Goal: Task Accomplishment & Management: Manage account settings

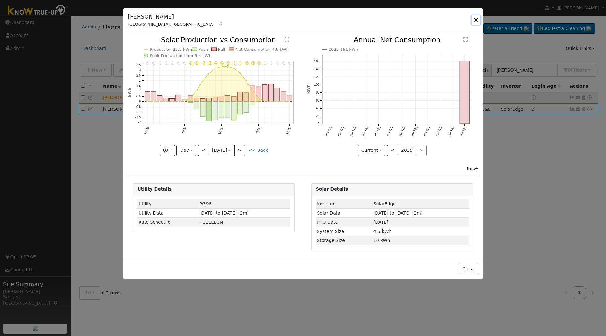
drag, startPoint x: 474, startPoint y: 17, endPoint x: 496, endPoint y: 47, distance: 37.0
click at [475, 17] on button "button" at bounding box center [476, 19] width 9 height 9
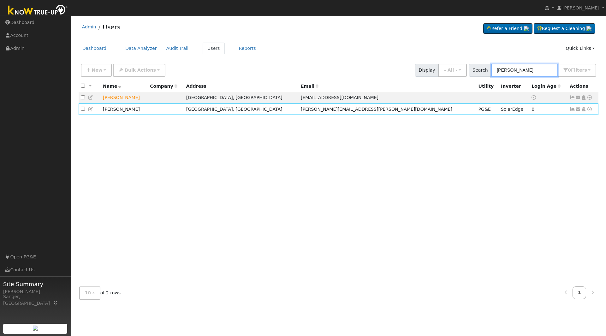
drag, startPoint x: 523, startPoint y: 71, endPoint x: 484, endPoint y: 72, distance: 39.2
click at [484, 72] on div "Search Ordonez 0 Filter s My accounts Role Show - All - Show Leads Admin Billin…" at bounding box center [533, 70] width 128 height 13
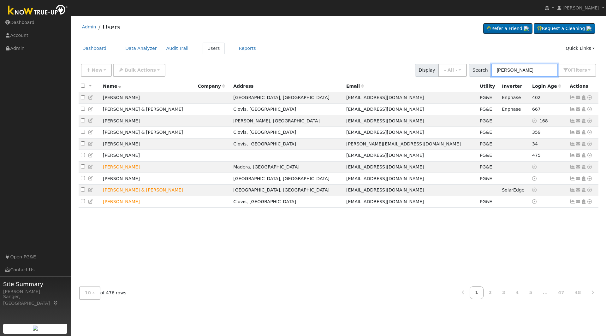
type input "gary smith"
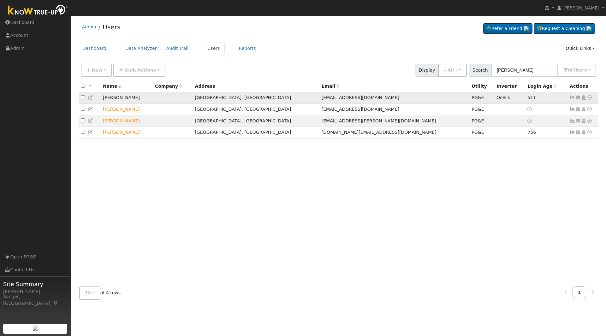
click at [572, 99] on icon at bounding box center [573, 97] width 6 height 4
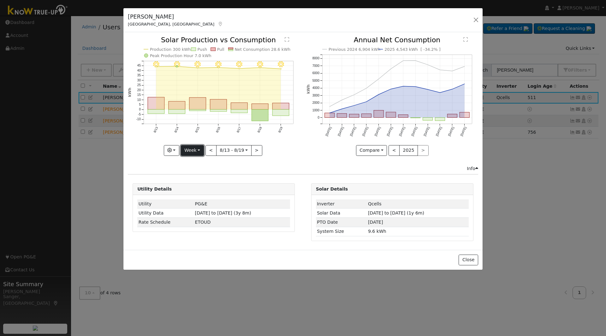
click at [192, 151] on button "Week" at bounding box center [192, 150] width 23 height 11
click at [198, 191] on link "Year" at bounding box center [203, 190] width 44 height 9
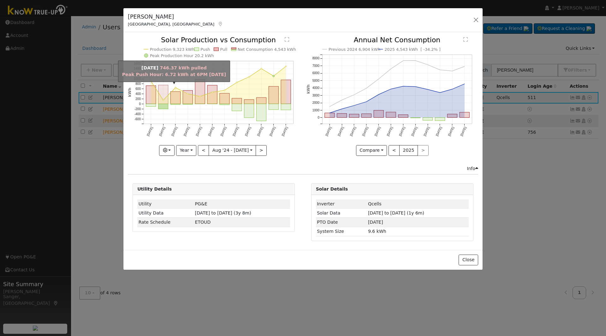
click at [164, 89] on rect "onclick=""" at bounding box center [163, 94] width 10 height 19
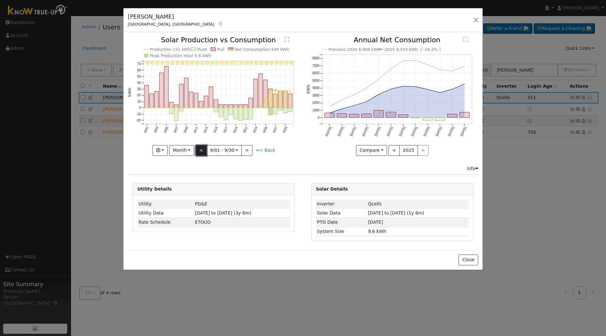
click at [201, 151] on button "<" at bounding box center [201, 150] width 11 height 11
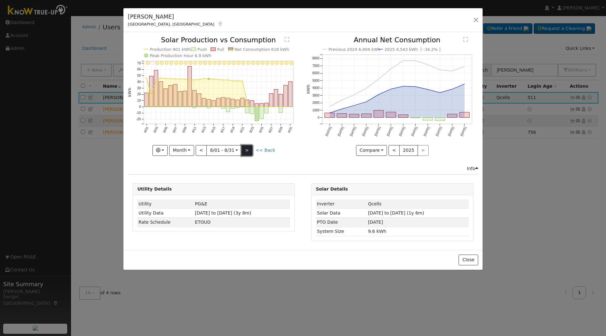
click at [249, 151] on button ">" at bounding box center [246, 150] width 11 height 11
type input "2024-09-01"
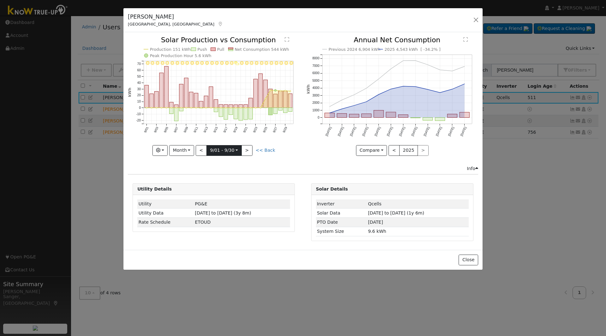
click at [224, 148] on input "2024-09-01" at bounding box center [224, 151] width 35 height 10
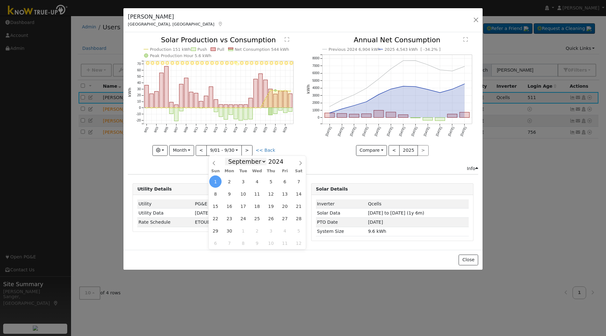
click at [250, 159] on select "January February March April May June July August September October November De…" at bounding box center [245, 162] width 41 height 8
select select "2"
click at [230, 158] on select "January February March April May June July August September October November De…" at bounding box center [245, 162] width 41 height 8
click at [283, 180] on span "1" at bounding box center [285, 181] width 12 height 12
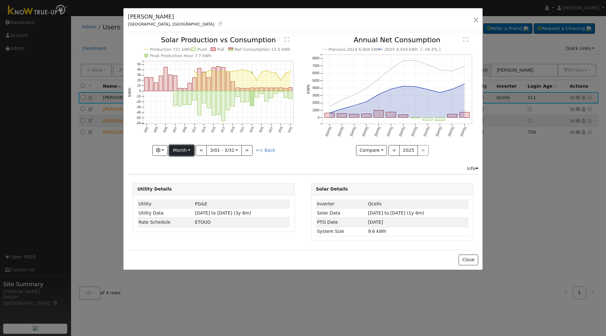
click at [181, 147] on button "Month" at bounding box center [181, 150] width 25 height 11
click at [190, 190] on link "Year" at bounding box center [191, 190] width 44 height 9
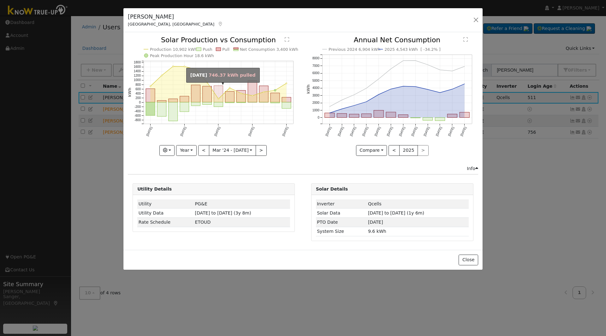
click at [217, 89] on rect "onclick=""" at bounding box center [218, 94] width 9 height 16
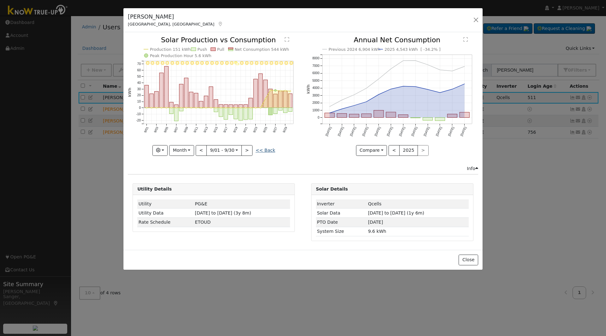
click at [268, 152] on link "<< Back" at bounding box center [266, 150] width 20 height 5
type input "2024-03-01"
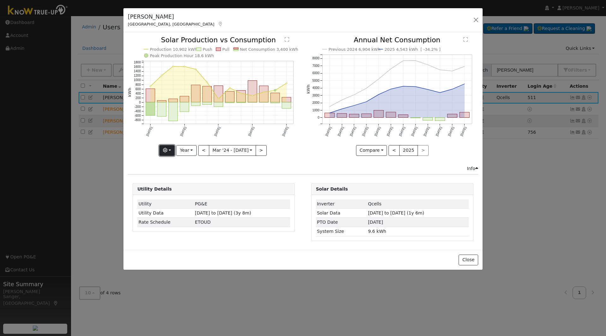
click at [167, 149] on icon "button" at bounding box center [165, 150] width 4 height 4
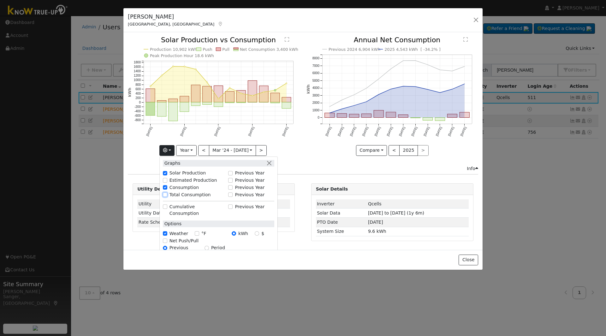
click at [167, 194] on input "Total Consumption" at bounding box center [165, 195] width 4 height 4
checkbox input "true"
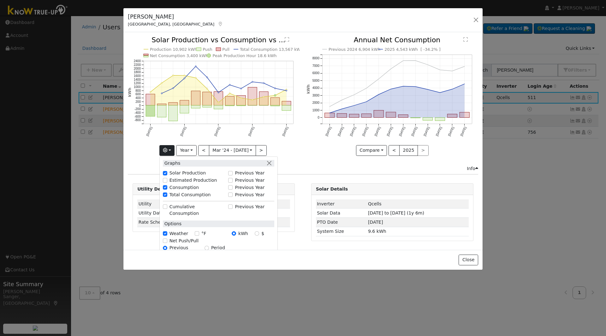
click at [301, 156] on div "Production 10,902 kWh Push Pull Total Consumption 13,567 kWh Net Consumption 3,…" at bounding box center [214, 101] width 178 height 128
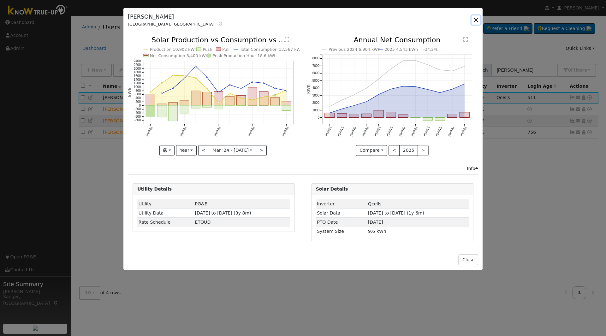
drag, startPoint x: 476, startPoint y: 19, endPoint x: 487, endPoint y: 36, distance: 20.4
click at [476, 19] on button "button" at bounding box center [476, 19] width 9 height 9
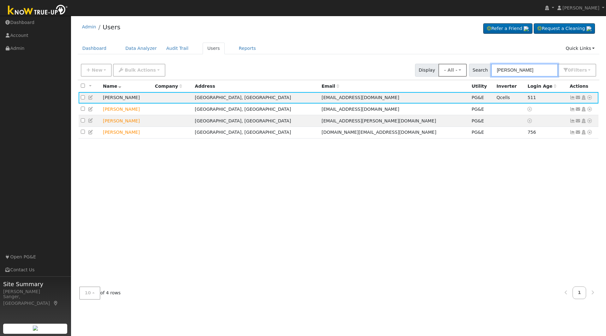
drag, startPoint x: 535, startPoint y: 71, endPoint x: 470, endPoint y: 72, distance: 65.7
click at [470, 72] on div "New Add User Quick Add Quick Connect Quick Convert Lead Bulk Actions Send Email…" at bounding box center [339, 69] width 518 height 15
paste input "209-261-8179"
type input "209-261-8179"
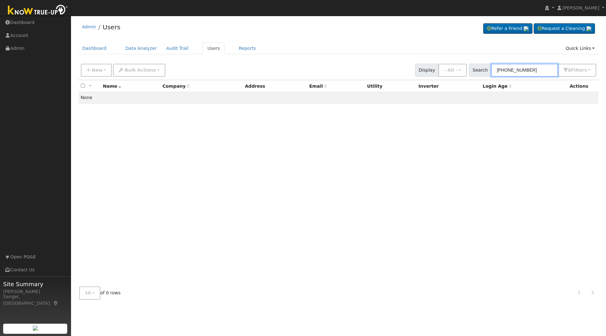
drag, startPoint x: 542, startPoint y: 70, endPoint x: 475, endPoint y: 71, distance: 67.2
click at [475, 71] on div "Search 209-261-8179 0 Filter s My accounts Role Show - All - Show Leads Admin B…" at bounding box center [533, 70] width 128 height 13
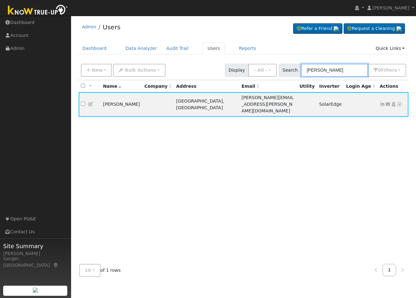
drag, startPoint x: 349, startPoint y: 70, endPoint x: 290, endPoint y: 73, distance: 58.8
click at [290, 73] on div "Search [PERSON_NAME] 0 Filter s My accounts Role Show - All - Show Leads Admin …" at bounding box center [343, 70] width 128 height 13
paste input "[PERSON_NAME]"
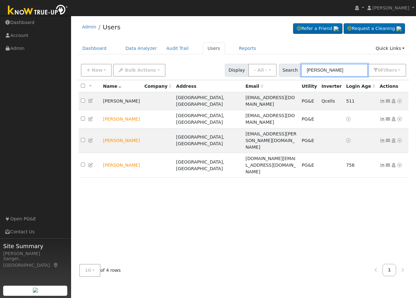
type input "[PERSON_NAME]"
click at [380, 99] on icon at bounding box center [382, 101] width 6 height 4
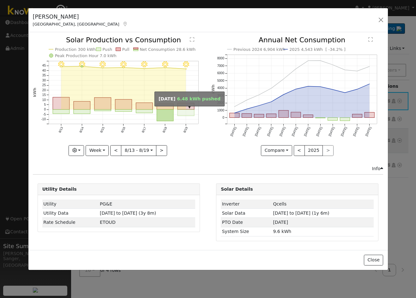
click at [188, 110] on rect "onclick=""" at bounding box center [185, 113] width 17 height 6
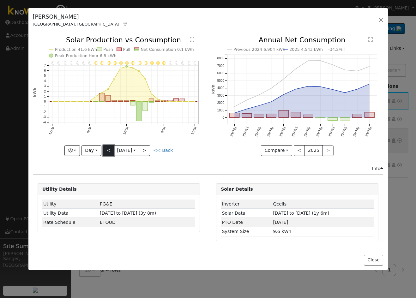
click at [108, 151] on button "<" at bounding box center [108, 150] width 11 height 11
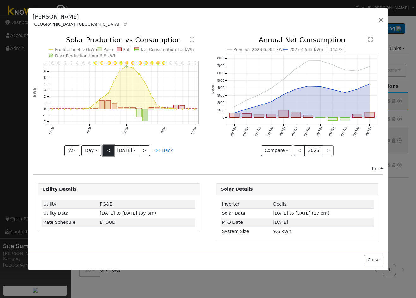
click at [108, 151] on button "<" at bounding box center [108, 150] width 11 height 11
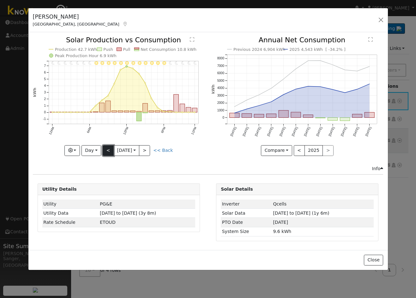
click at [106, 150] on button "<" at bounding box center [108, 150] width 11 height 11
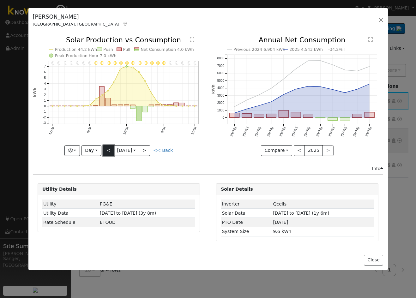
click at [106, 150] on button "<" at bounding box center [108, 150] width 11 height 11
click at [107, 150] on button "<" at bounding box center [108, 150] width 11 height 11
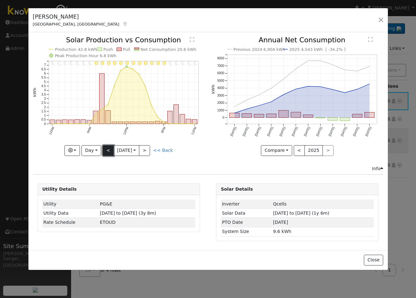
click at [108, 151] on button "<" at bounding box center [108, 150] width 11 height 11
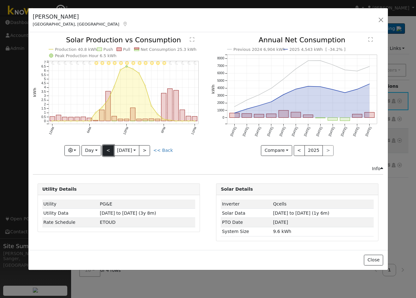
click at [108, 151] on button "<" at bounding box center [108, 150] width 11 height 11
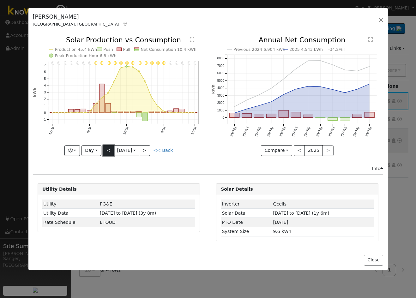
click at [108, 151] on button "<" at bounding box center [108, 150] width 11 height 11
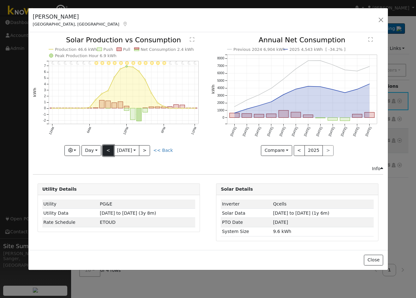
click at [108, 151] on button "<" at bounding box center [108, 150] width 11 height 11
click at [165, 150] on link "<< Back" at bounding box center [163, 150] width 20 height 5
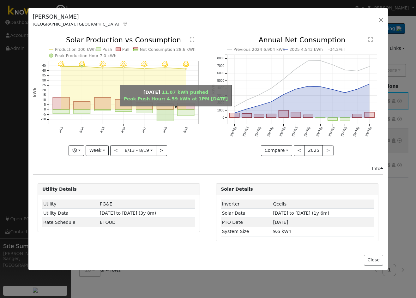
click at [157, 115] on rect "onclick=""" at bounding box center [165, 116] width 17 height 12
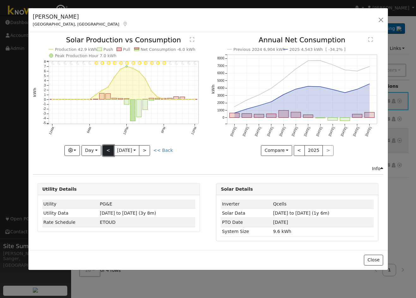
click at [107, 148] on button "<" at bounding box center [108, 150] width 11 height 11
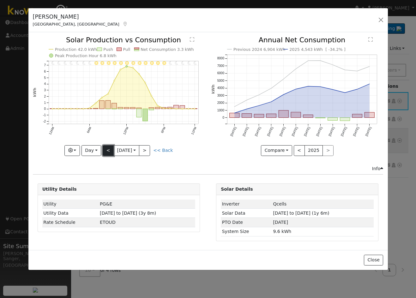
click at [107, 148] on button "<" at bounding box center [108, 150] width 11 height 11
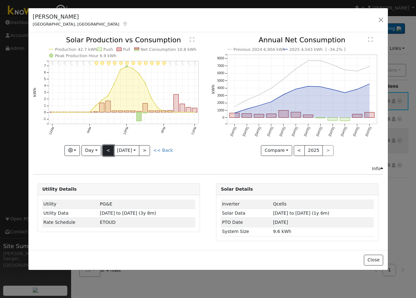
click at [107, 148] on button "<" at bounding box center [108, 150] width 11 height 11
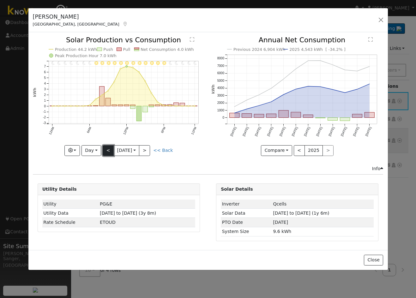
click at [106, 151] on button "<" at bounding box center [108, 150] width 11 height 11
click at [107, 150] on button "<" at bounding box center [108, 150] width 11 height 11
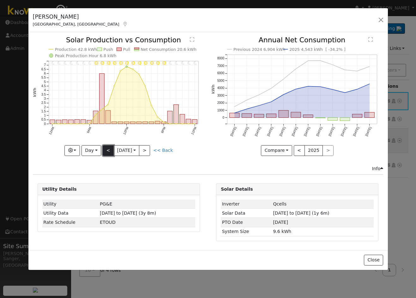
click at [109, 150] on button "<" at bounding box center [108, 150] width 11 height 11
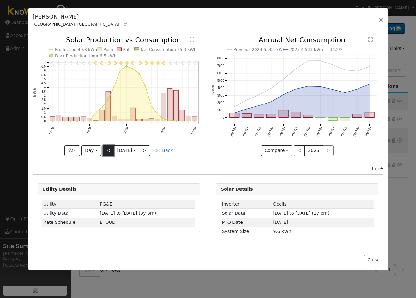
click at [109, 150] on button "<" at bounding box center [108, 150] width 11 height 11
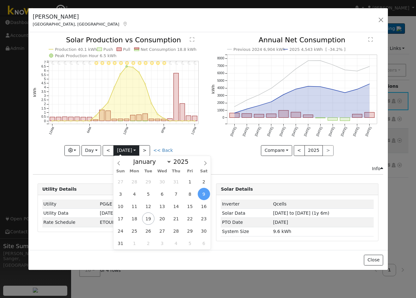
click at [124, 149] on input "[DATE]" at bounding box center [126, 151] width 25 height 10
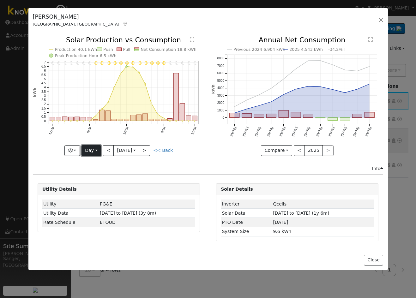
click at [91, 150] on button "Day" at bounding box center [91, 150] width 20 height 11
click at [101, 171] on link "Week" at bounding box center [104, 172] width 44 height 9
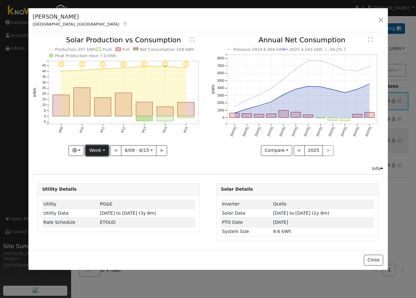
click at [96, 149] on button "Week" at bounding box center [97, 150] width 23 height 11
click at [101, 181] on link "Month" at bounding box center [108, 181] width 44 height 9
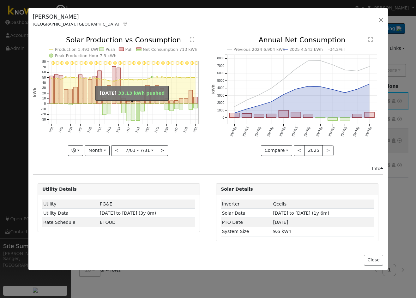
click at [127, 111] on rect "onclick=""" at bounding box center [128, 112] width 4 height 17
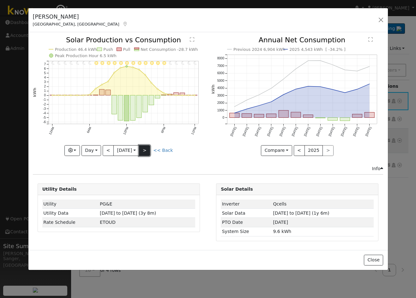
click at [146, 150] on button ">" at bounding box center [144, 150] width 11 height 11
click at [110, 147] on button "<" at bounding box center [108, 150] width 11 height 11
click at [146, 150] on button ">" at bounding box center [144, 150] width 11 height 11
click at [146, 148] on button ">" at bounding box center [144, 150] width 11 height 11
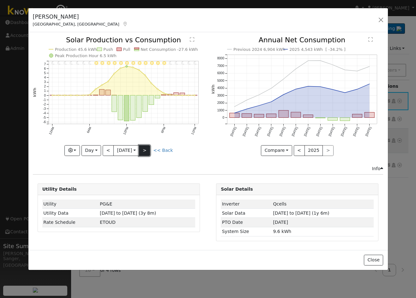
click at [142, 148] on button ">" at bounding box center [144, 150] width 11 height 11
click at [145, 150] on button ">" at bounding box center [144, 150] width 11 height 11
click at [146, 151] on button ">" at bounding box center [144, 150] width 11 height 11
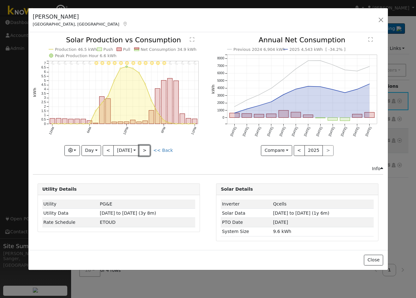
click at [146, 151] on button ">" at bounding box center [144, 150] width 11 height 11
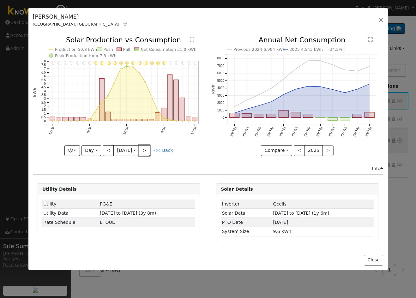
click at [146, 151] on button ">" at bounding box center [144, 150] width 11 height 11
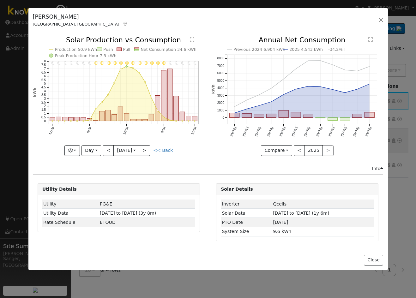
click at [146, 151] on div "11PM - Clear 10PM - Clear 9PM - Clear 8PM - Clear 7PM - Clear 6PM - Clear 5PM -…" at bounding box center [119, 96] width 172 height 119
click at [146, 151] on button ">" at bounding box center [144, 150] width 11 height 11
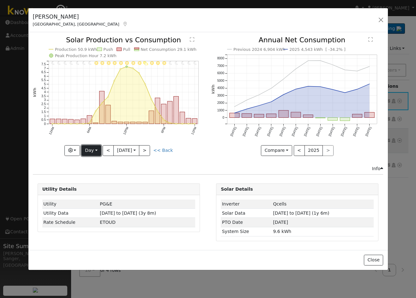
click at [89, 151] on button "Day" at bounding box center [91, 150] width 20 height 11
click at [94, 188] on link "Year" at bounding box center [104, 190] width 44 height 9
type input "[DATE]"
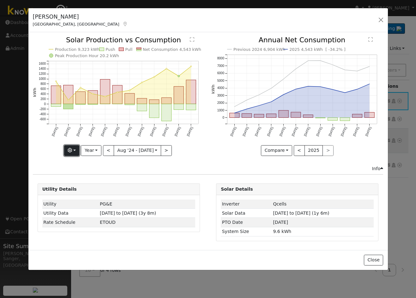
click at [73, 154] on button "button" at bounding box center [71, 150] width 15 height 11
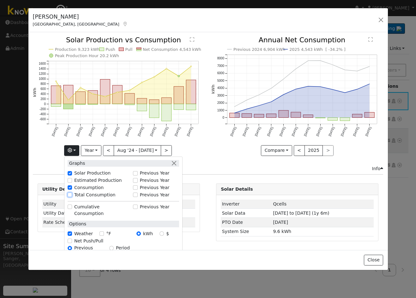
click at [72, 195] on input "Total Consumption" at bounding box center [70, 195] width 4 height 4
checkbox input "true"
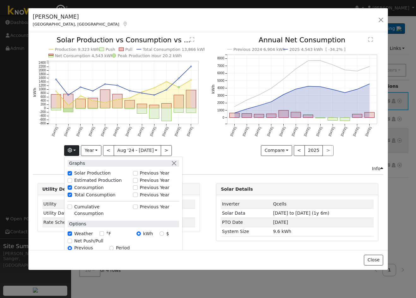
click at [232, 156] on div "Previous 2024 6,904 kWh 2025 4,543 kWh [ -34.2% ] [DATE] Sep '[DATE] Nov '[DATE…" at bounding box center [297, 101] width 178 height 128
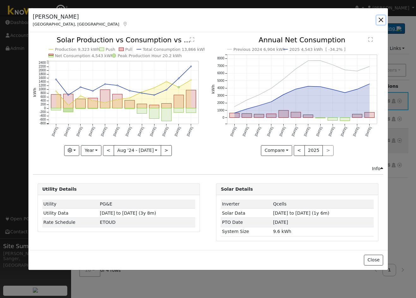
drag, startPoint x: 380, startPoint y: 21, endPoint x: 379, endPoint y: 25, distance: 4.2
click at [380, 21] on button "button" at bounding box center [380, 19] width 9 height 9
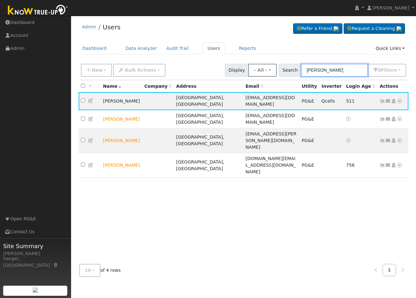
drag, startPoint x: 337, startPoint y: 71, endPoint x: 274, endPoint y: 71, distance: 63.1
click at [274, 71] on div "New Add User Quick Add Quick Connect Quick Convert Lead Bulk Actions Send Email…" at bounding box center [244, 69] width 328 height 15
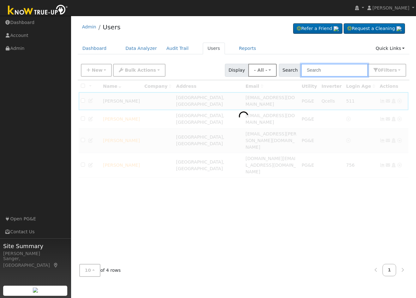
paste input "[PERSON_NAME]"
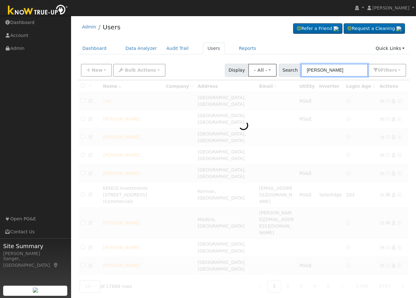
type input "[PERSON_NAME]"
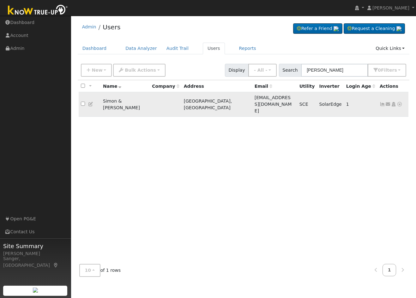
click at [383, 102] on icon at bounding box center [382, 104] width 6 height 4
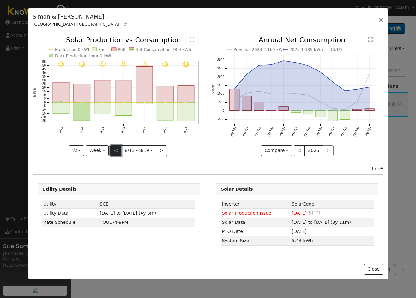
click at [115, 150] on button "<" at bounding box center [115, 150] width 11 height 11
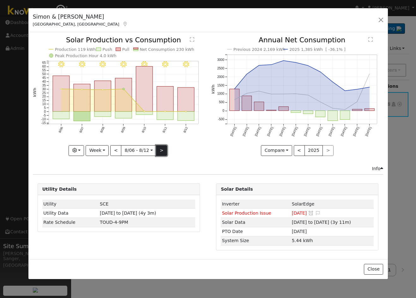
click at [159, 148] on button ">" at bounding box center [161, 150] width 11 height 11
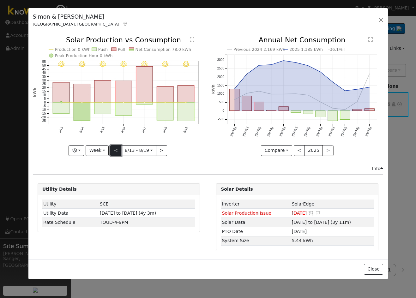
click at [116, 152] on button "<" at bounding box center [115, 150] width 11 height 11
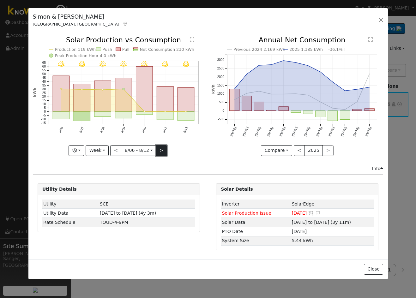
click at [160, 149] on button ">" at bounding box center [161, 150] width 11 height 11
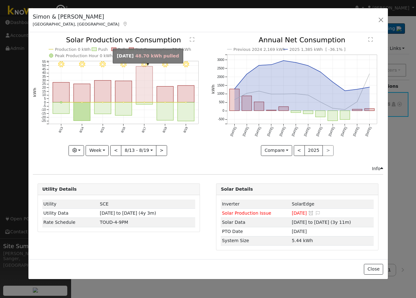
click at [143, 87] on rect "onclick=""" at bounding box center [144, 85] width 17 height 36
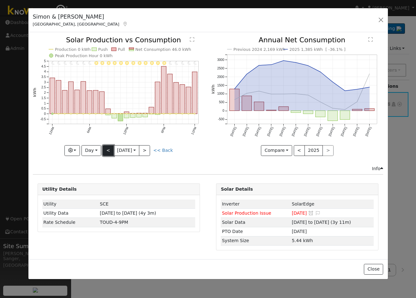
click at [107, 150] on button "<" at bounding box center [108, 150] width 11 height 11
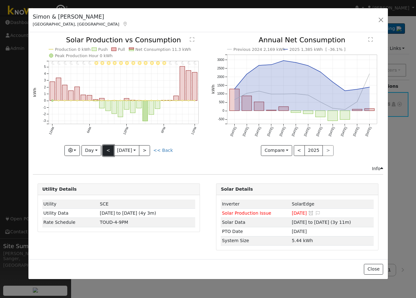
click at [107, 150] on button "<" at bounding box center [108, 150] width 11 height 11
type input "[DATE]"
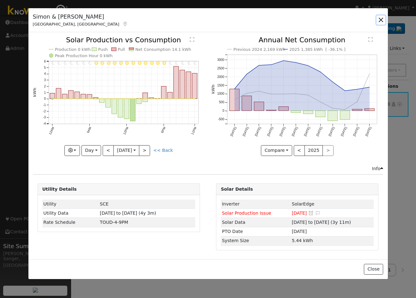
click at [380, 20] on button "button" at bounding box center [380, 19] width 9 height 9
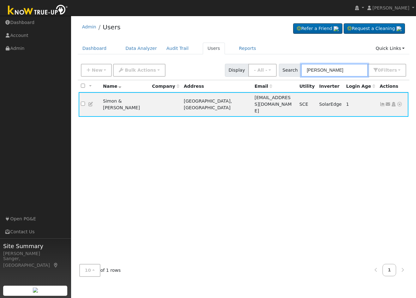
drag, startPoint x: 351, startPoint y: 71, endPoint x: 257, endPoint y: 77, distance: 94.2
click at [257, 77] on div "New Add User Quick Add Quick Connect Quick Convert Lead Bulk Actions Send Email…" at bounding box center [244, 70] width 332 height 19
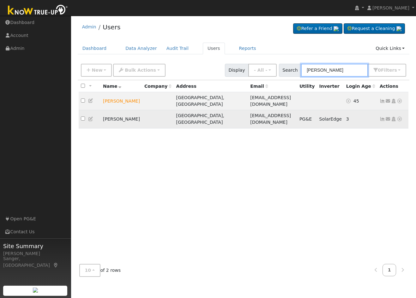
type input "[PERSON_NAME]"
click at [381, 117] on icon at bounding box center [382, 119] width 6 height 4
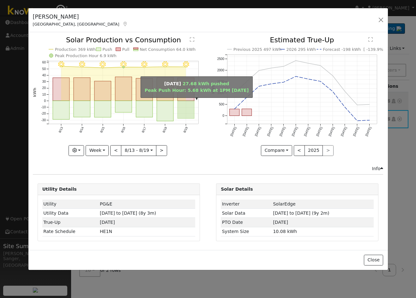
click at [187, 103] on rect "onclick=""" at bounding box center [185, 110] width 17 height 18
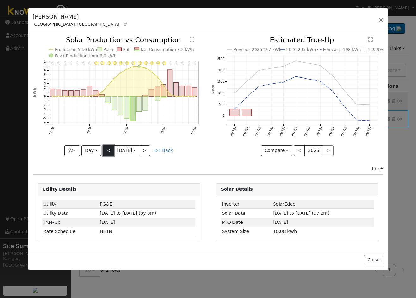
click at [107, 151] on button "<" at bounding box center [108, 150] width 11 height 11
click at [106, 150] on button "<" at bounding box center [108, 150] width 11 height 11
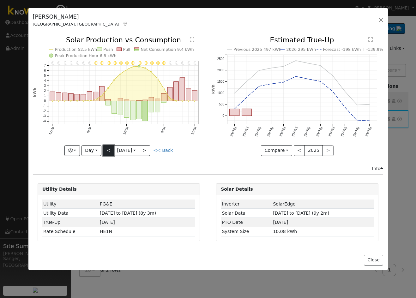
click at [107, 149] on button "<" at bounding box center [108, 150] width 11 height 11
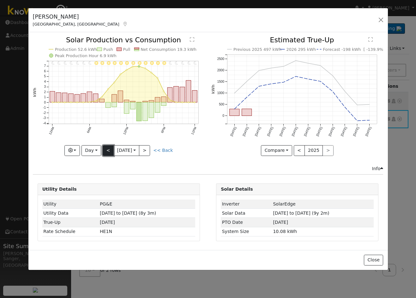
click at [109, 149] on button "<" at bounding box center [108, 150] width 11 height 11
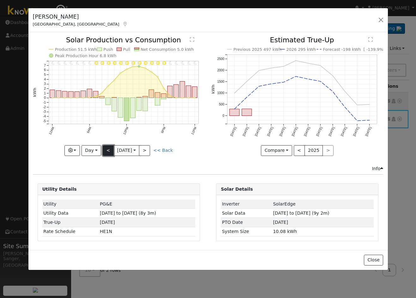
click at [106, 152] on button "<" at bounding box center [108, 150] width 11 height 11
click at [105, 150] on button "<" at bounding box center [108, 150] width 11 height 11
type input "[DATE]"
